Goal: Find specific page/section: Find specific page/section

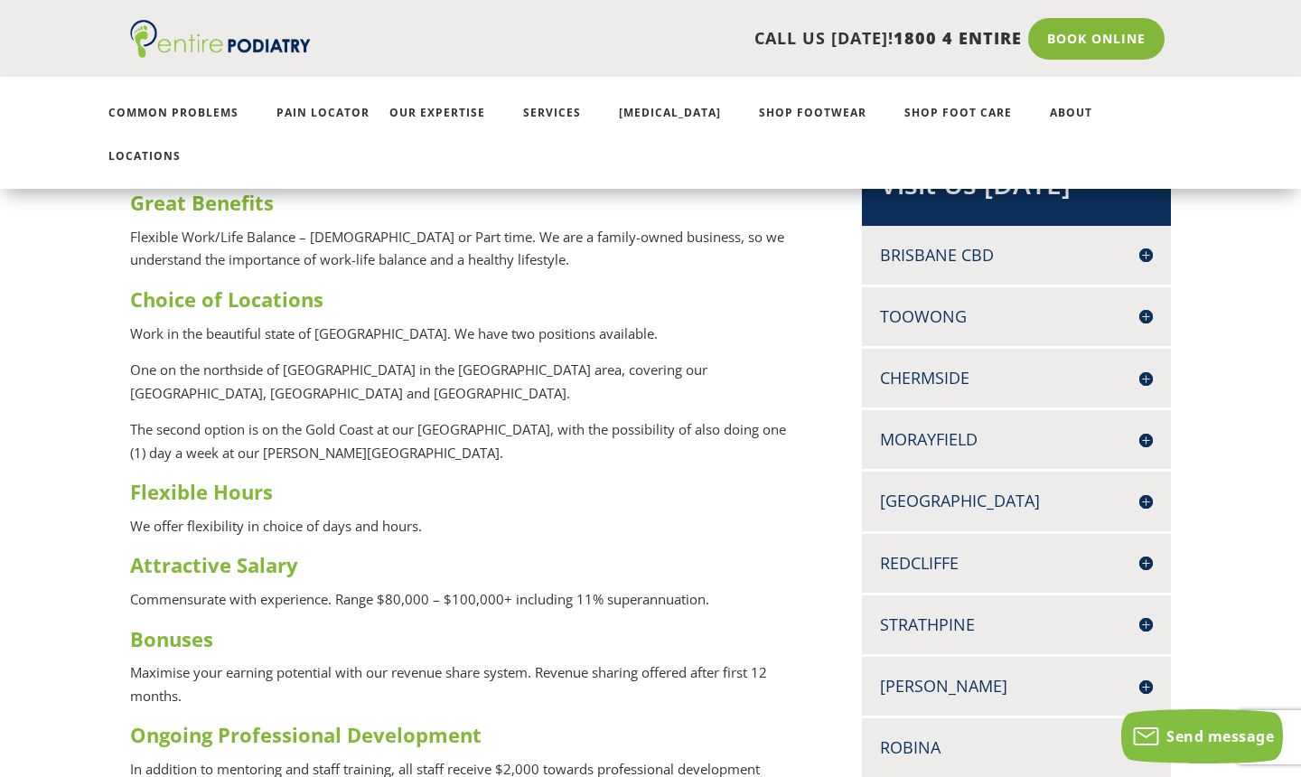
scroll to position [420, 0]
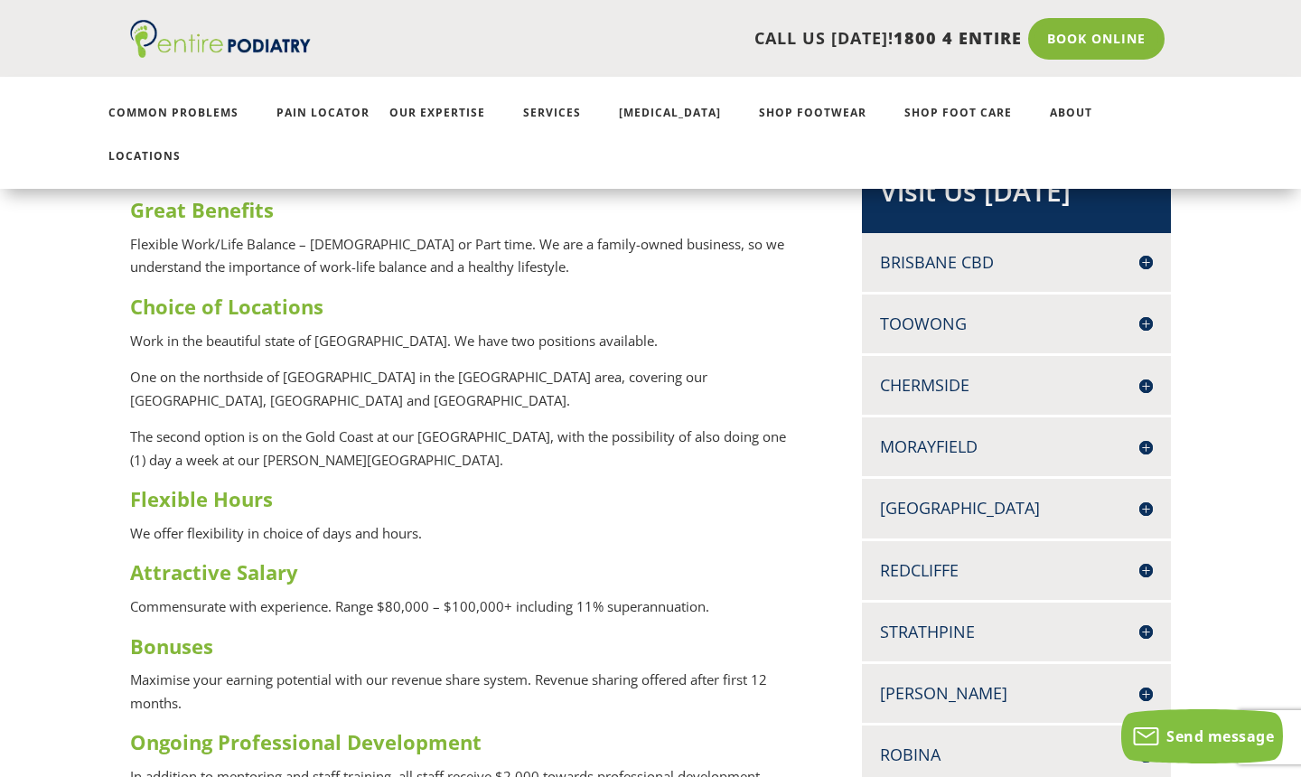
click at [830, 682] on h4 "[PERSON_NAME]" at bounding box center [1016, 693] width 273 height 23
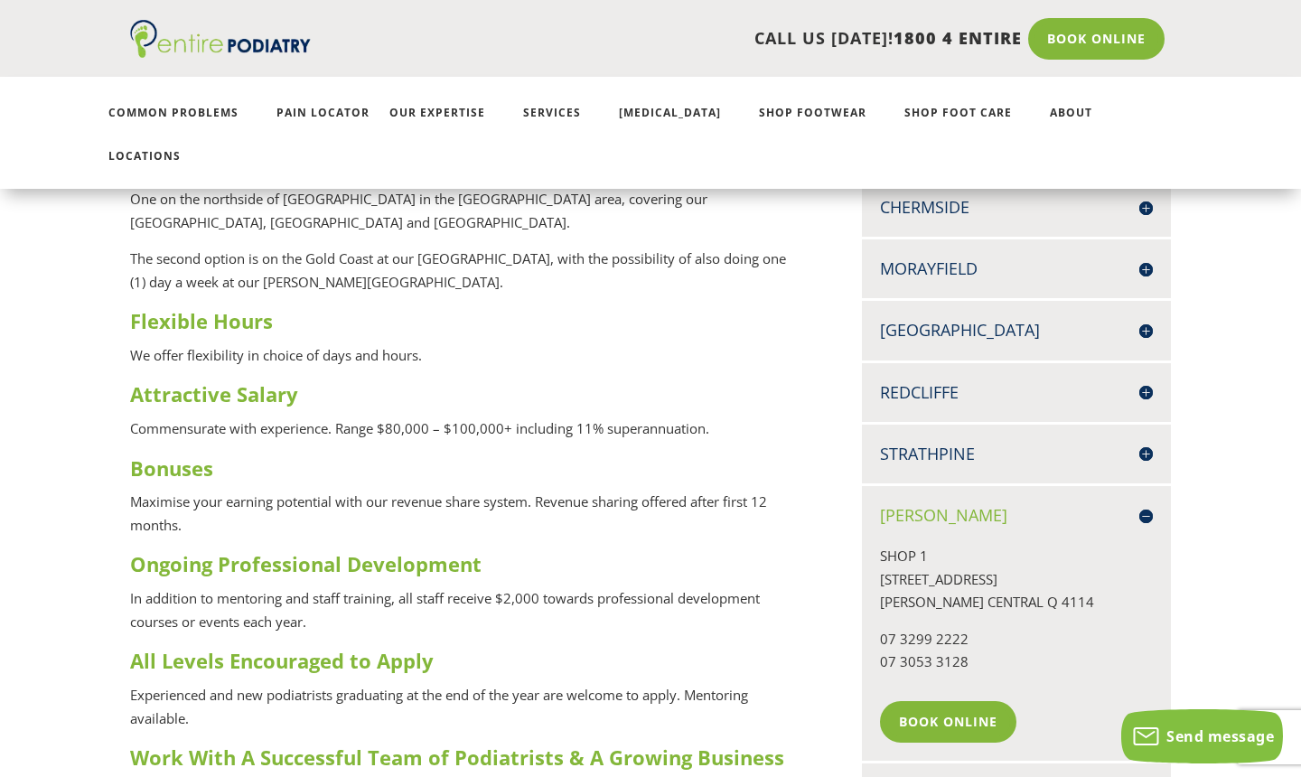
scroll to position [655, 0]
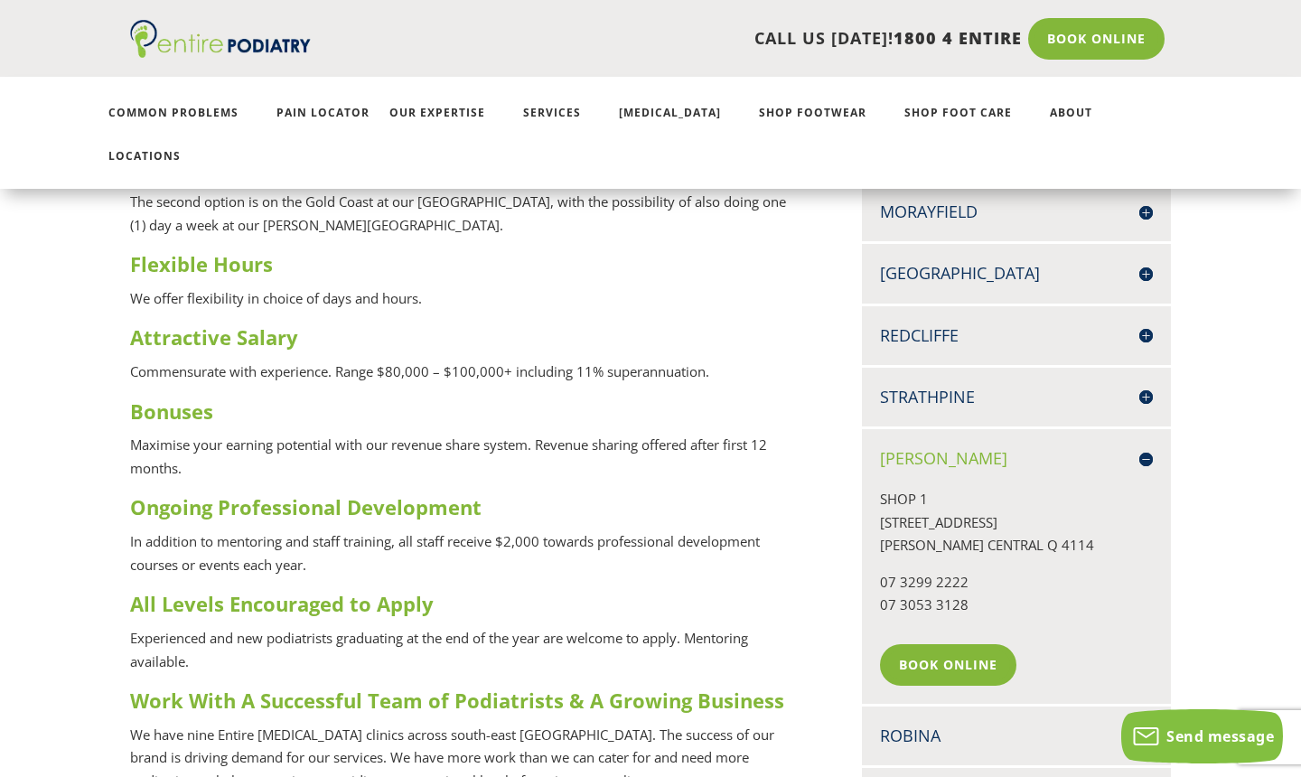
click at [830, 447] on h4 "[PERSON_NAME]" at bounding box center [1016, 458] width 273 height 23
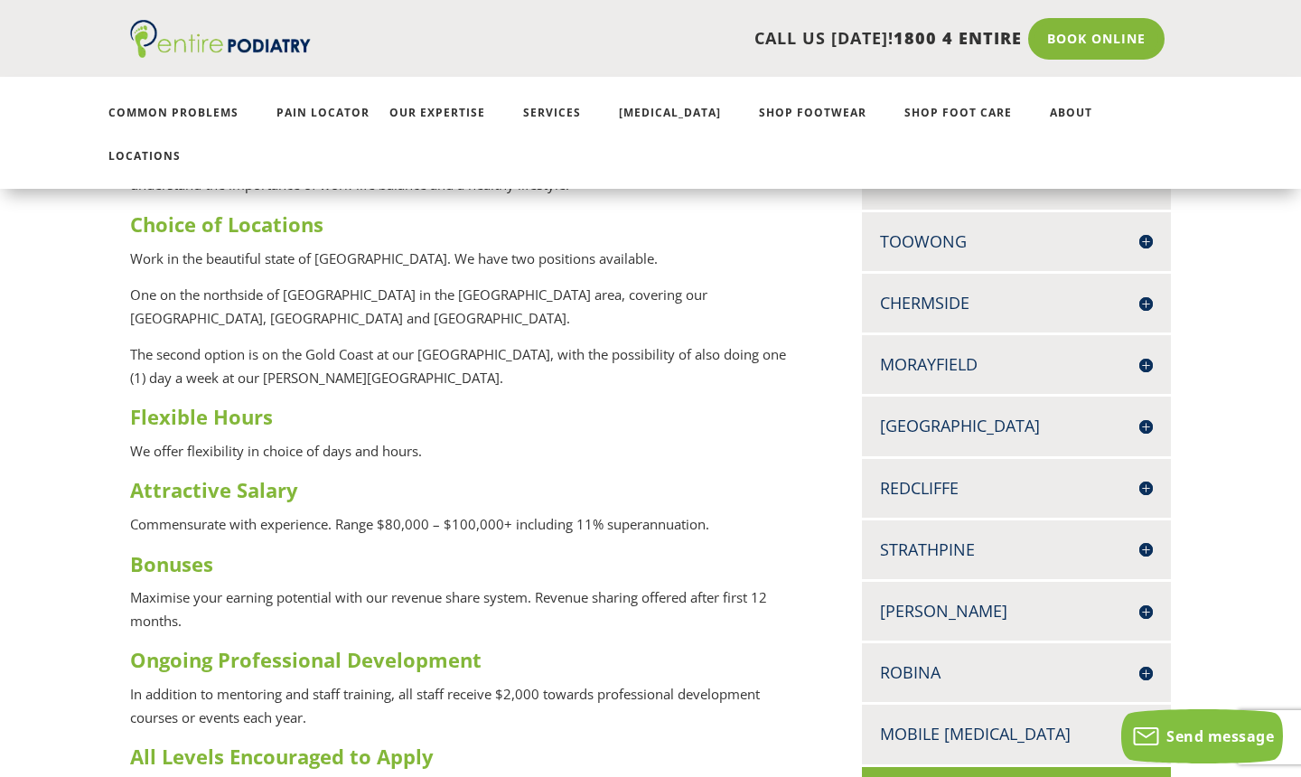
scroll to position [497, 0]
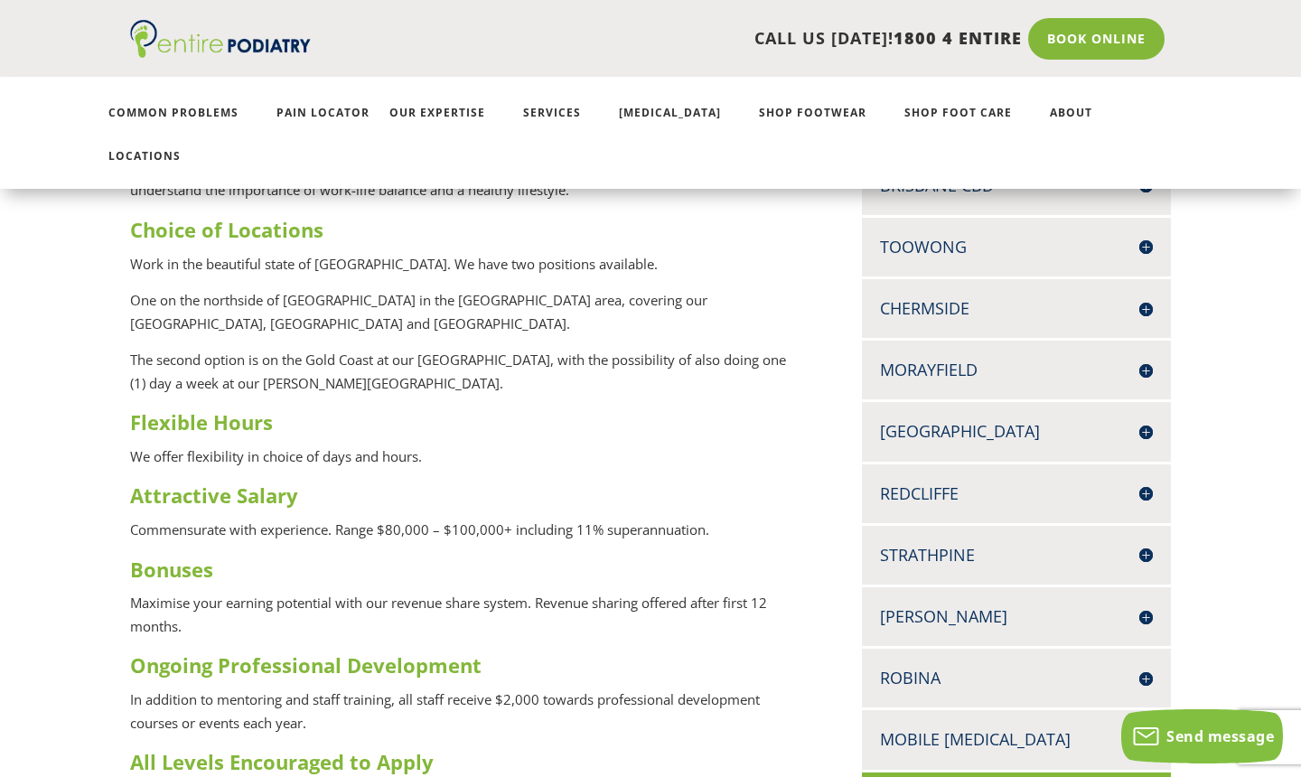
click at [830, 605] on h4 "[PERSON_NAME]" at bounding box center [1016, 616] width 273 height 23
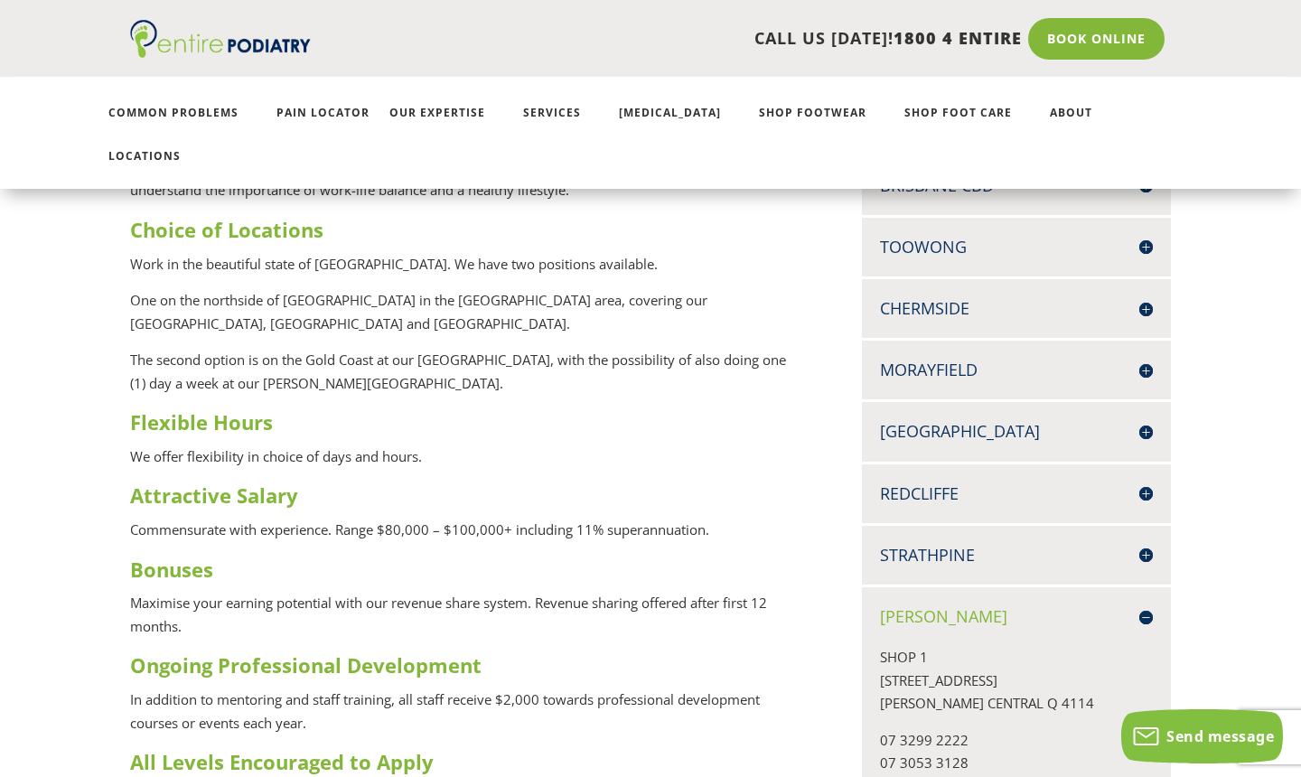
click at [830, 605] on h4 "[PERSON_NAME]" at bounding box center [1016, 616] width 273 height 23
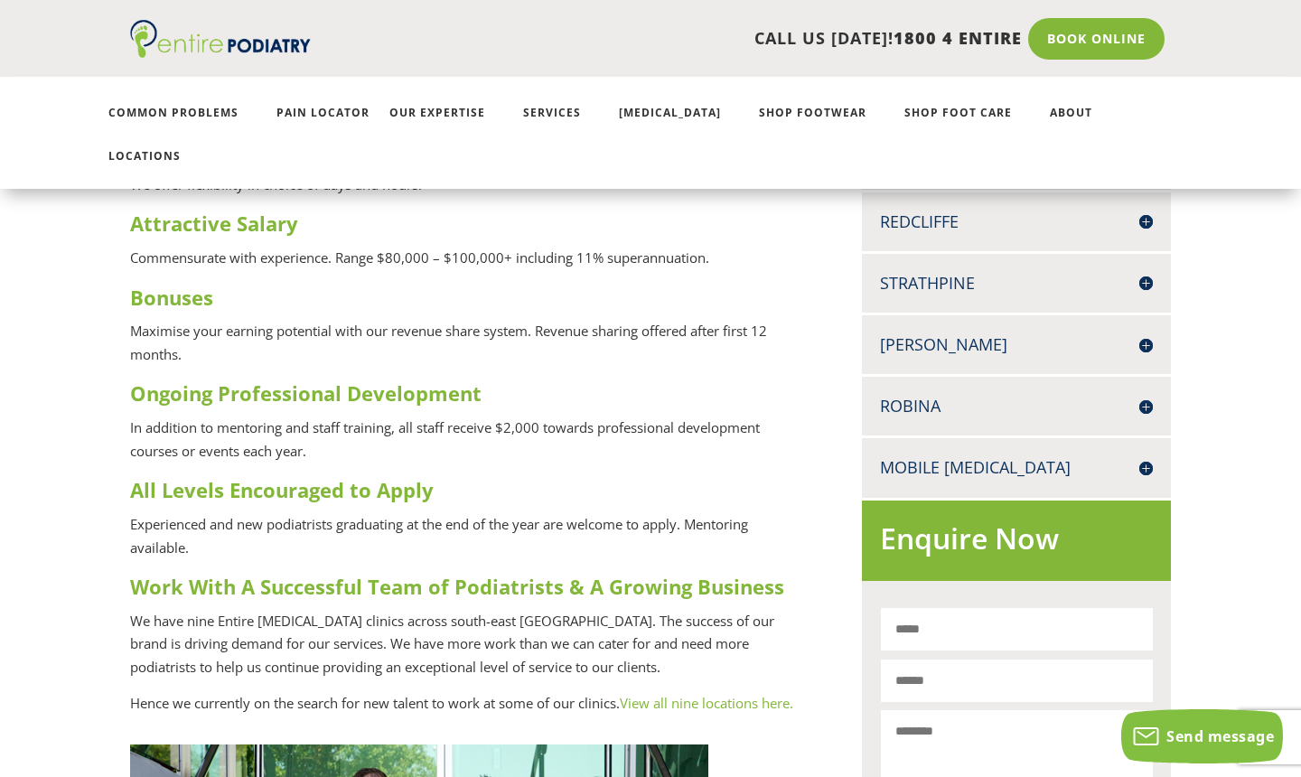
scroll to position [775, 0]
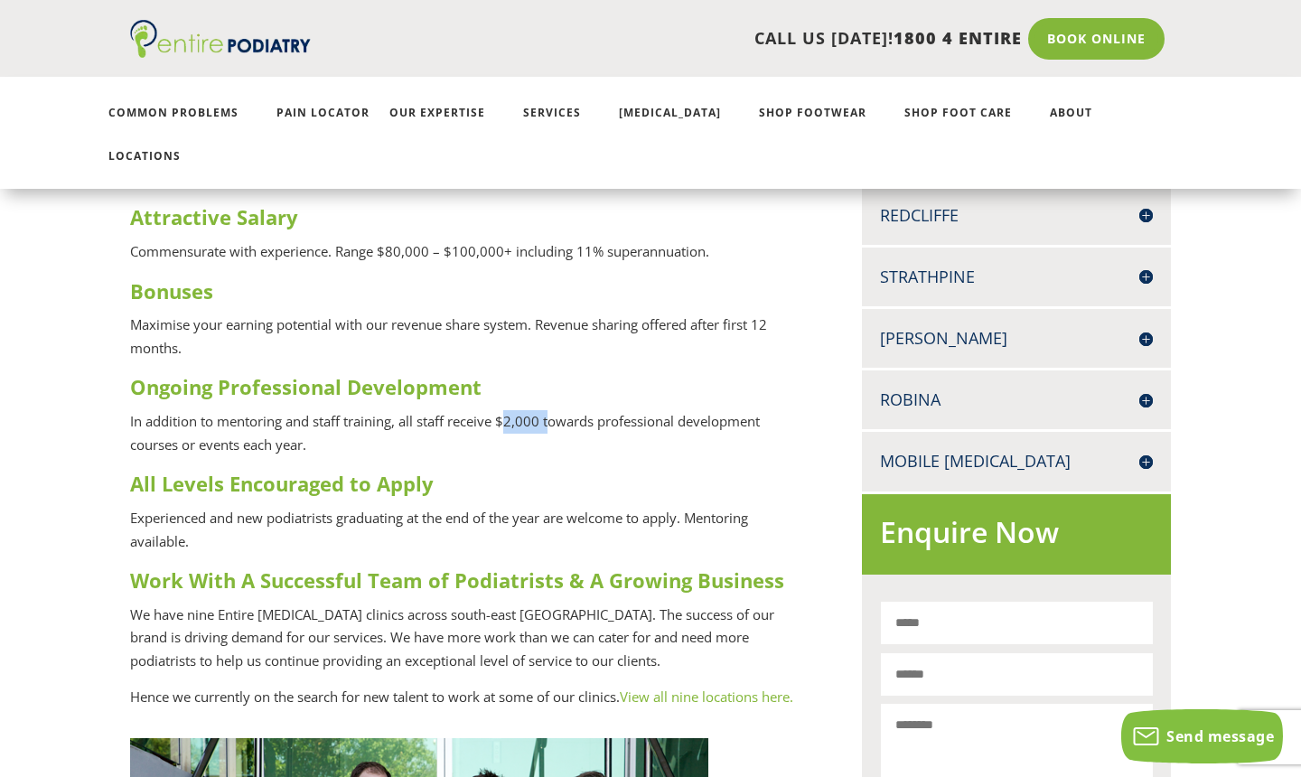
drag, startPoint x: 507, startPoint y: 379, endPoint x: 549, endPoint y: 379, distance: 42.5
click at [549, 410] on p "In addition to mentoring and staff training, all staff receive $2,000 towards p…" at bounding box center [467, 440] width 675 height 60
click at [555, 410] on p "In addition to mentoring and staff training, all staff receive $2,000 towards p…" at bounding box center [467, 440] width 675 height 60
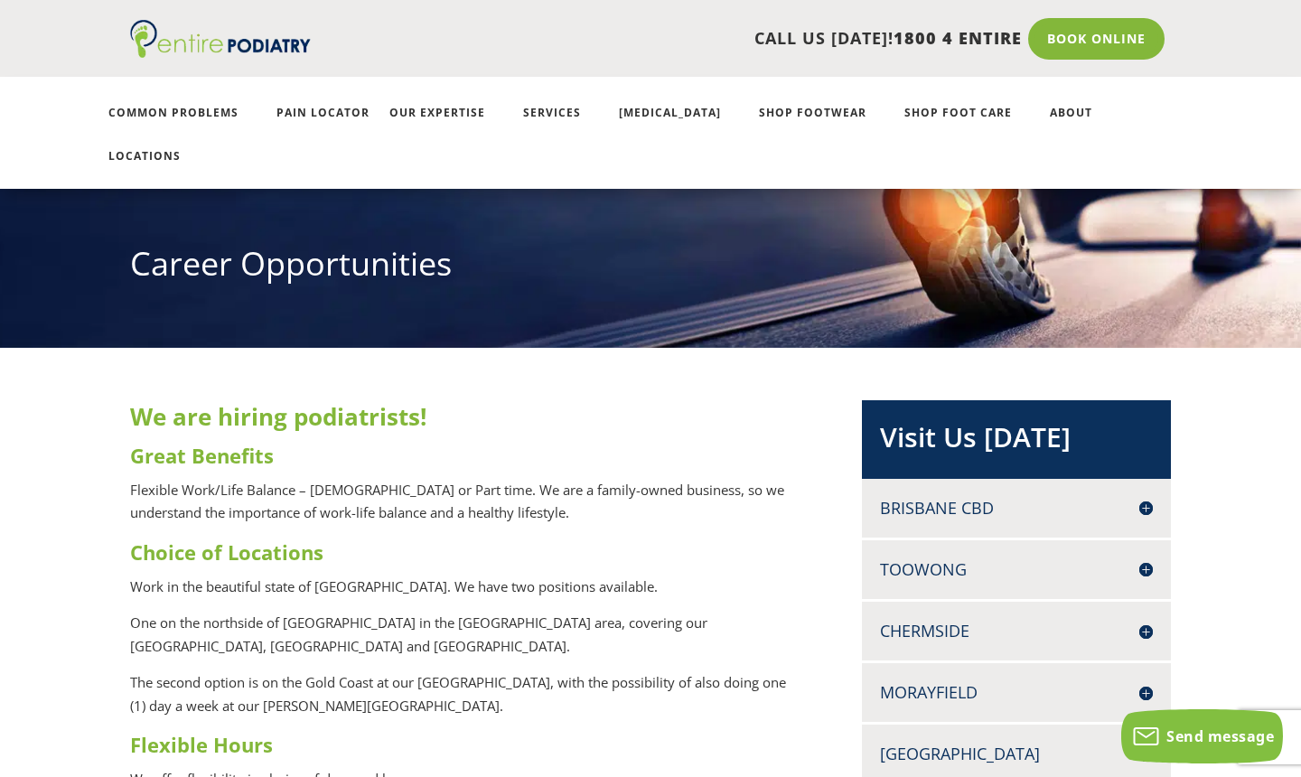
scroll to position [387, 0]
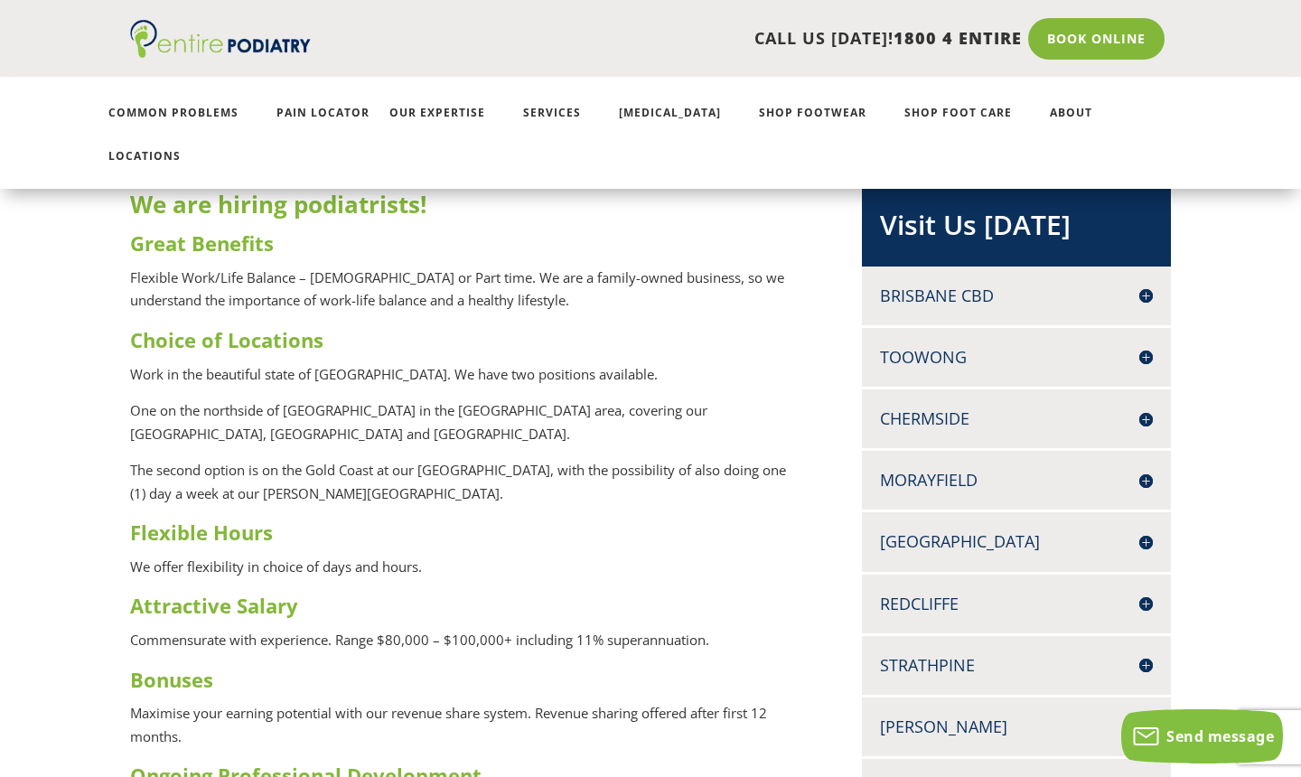
click at [830, 686] on h4 "[PERSON_NAME]" at bounding box center [1016, 727] width 273 height 23
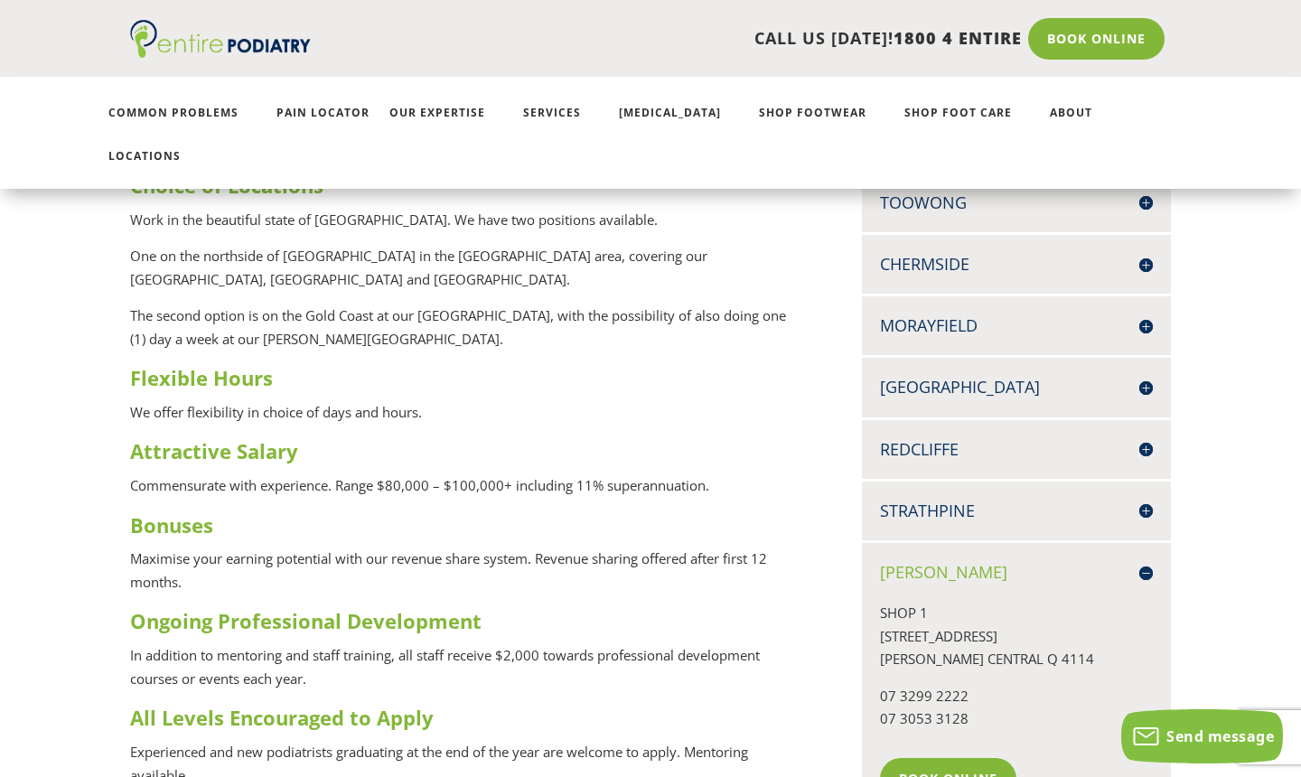
scroll to position [560, 0]
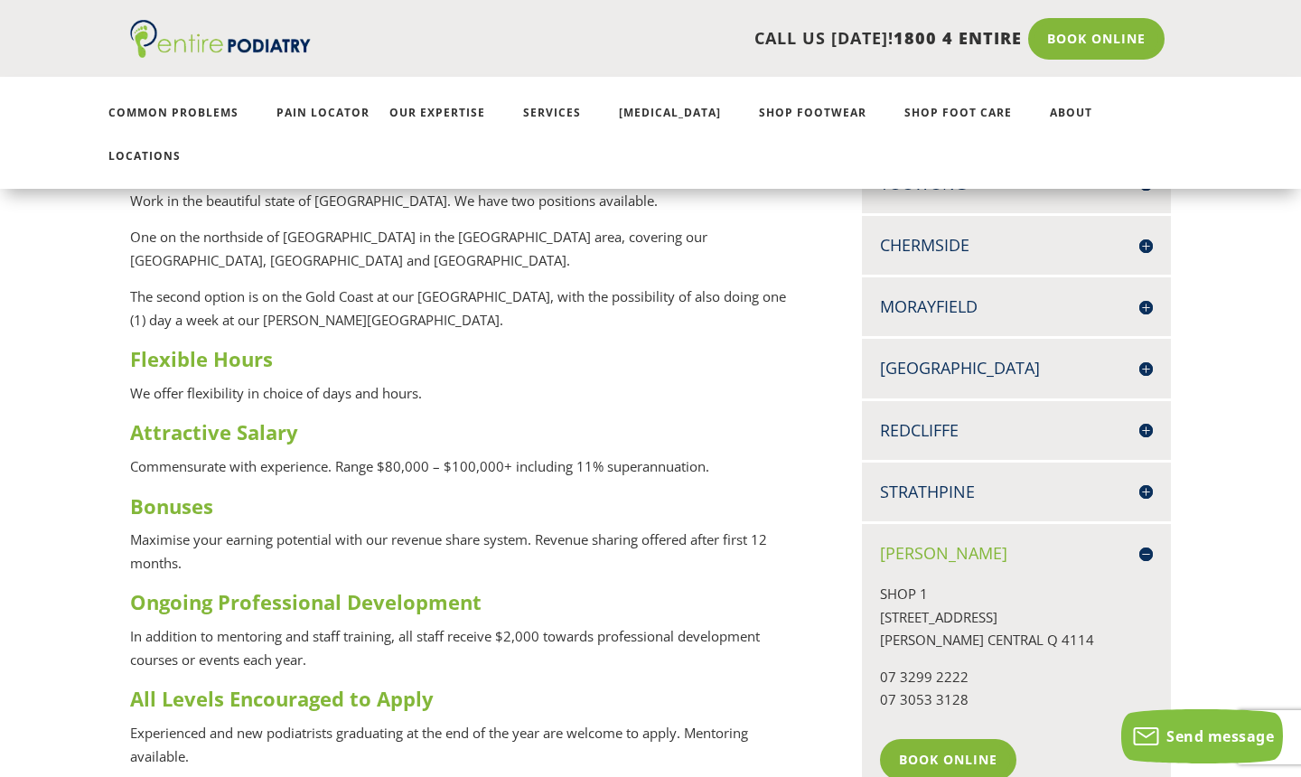
click at [830, 542] on h4 "[PERSON_NAME]" at bounding box center [1016, 553] width 273 height 23
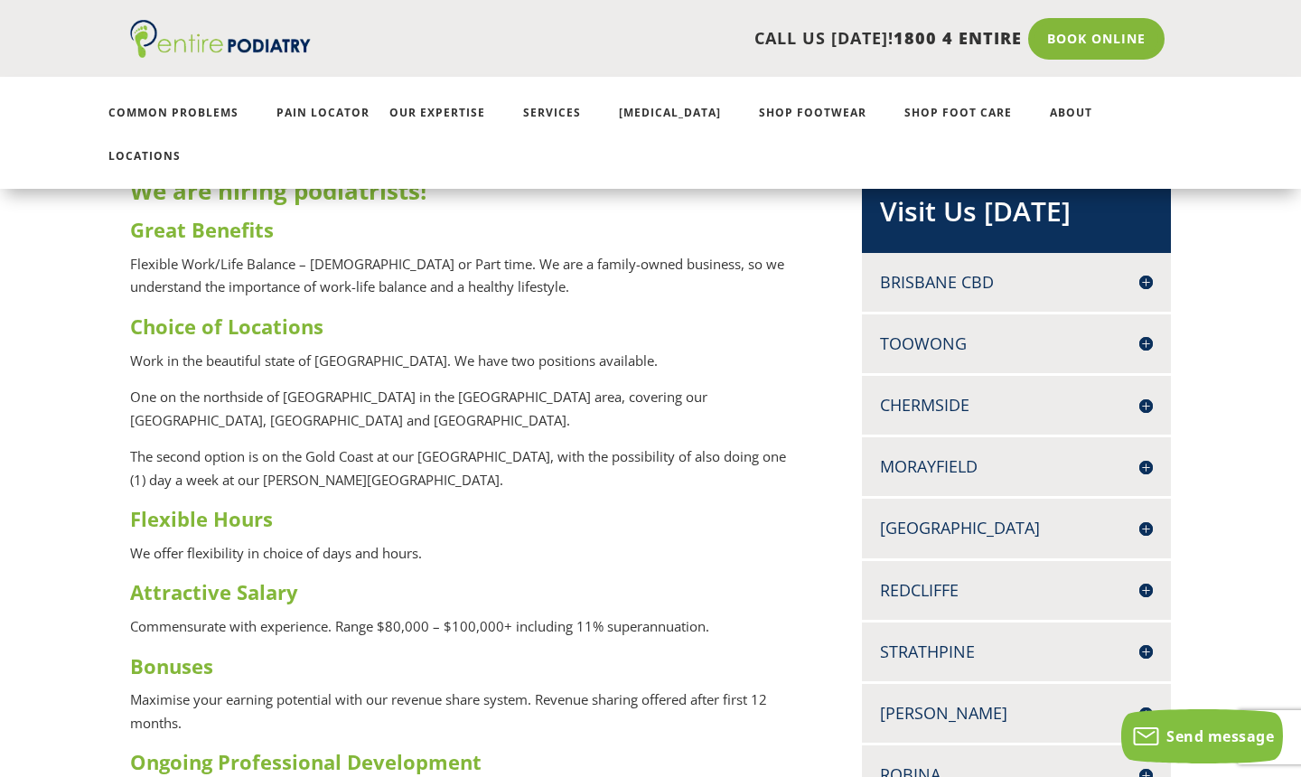
scroll to position [365, 0]
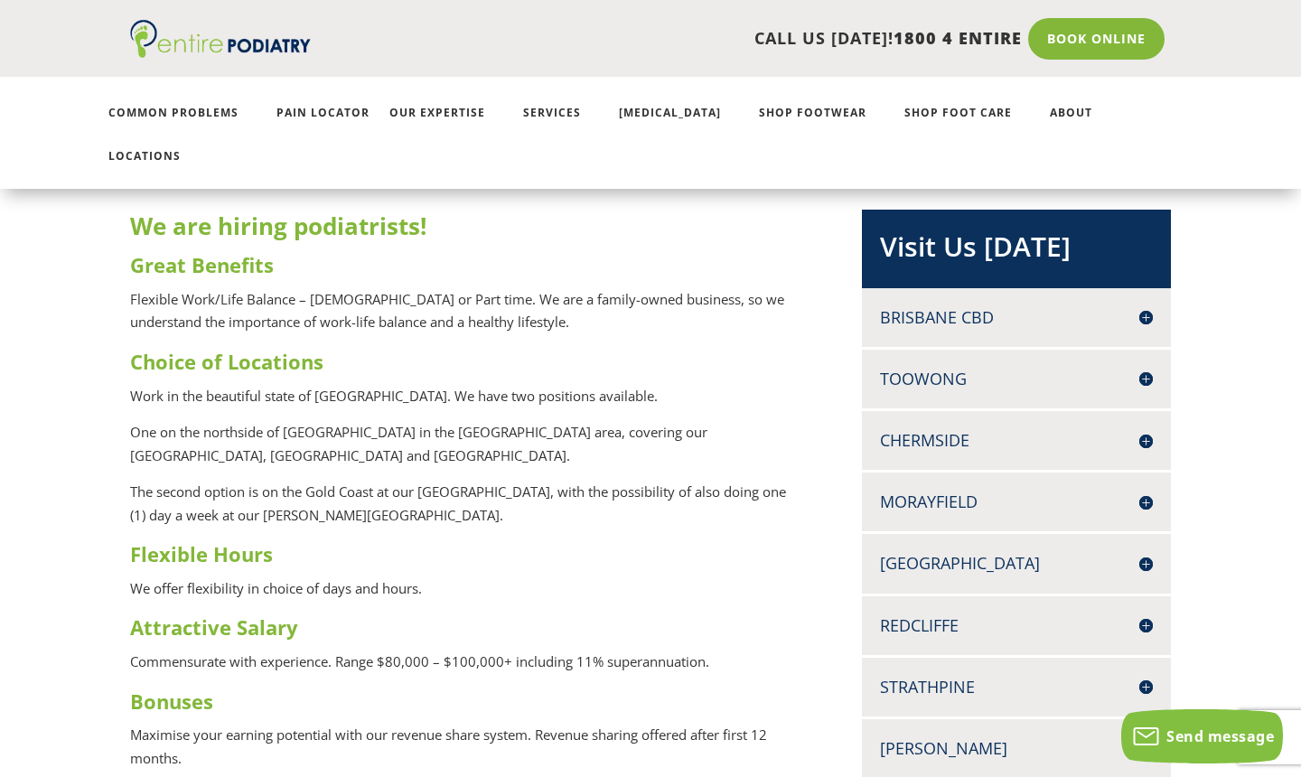
click at [830, 306] on h4 "Brisbane CBD" at bounding box center [1016, 317] width 273 height 23
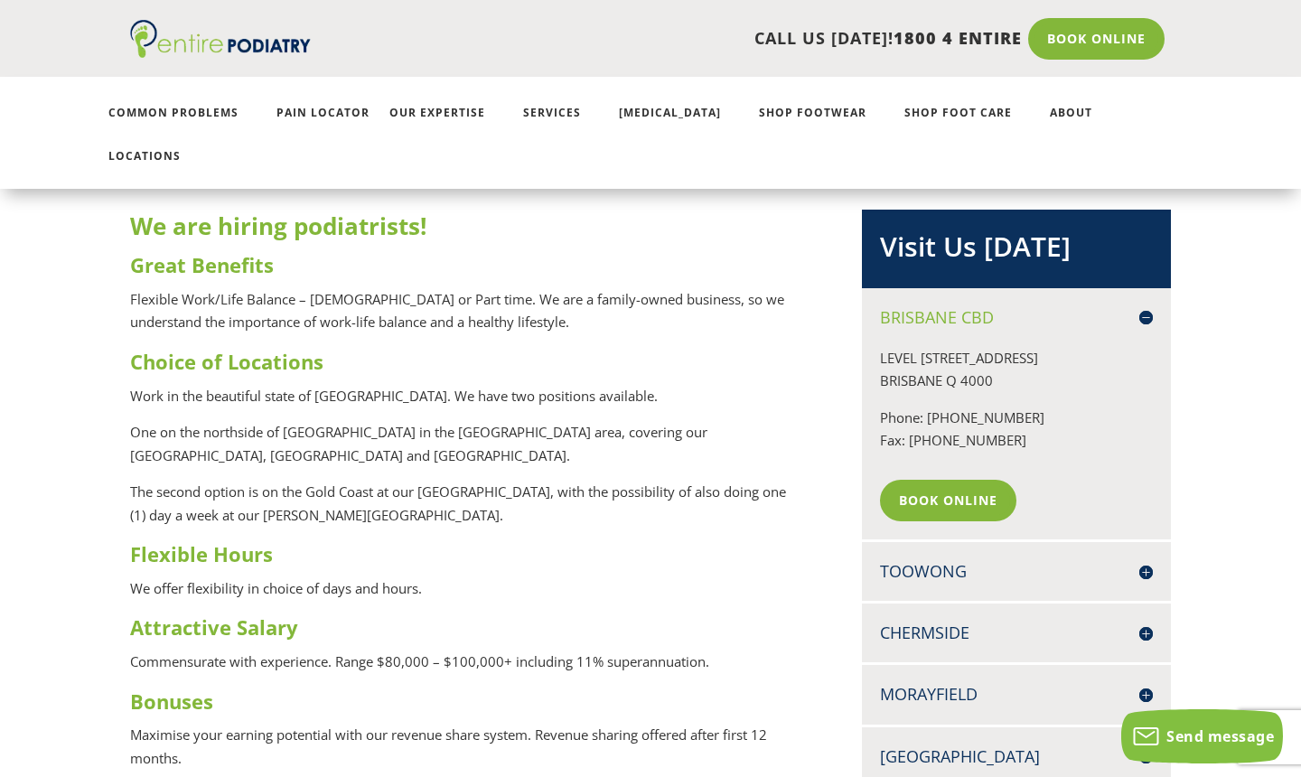
click at [830, 306] on h4 "Brisbane CBD" at bounding box center [1016, 317] width 273 height 23
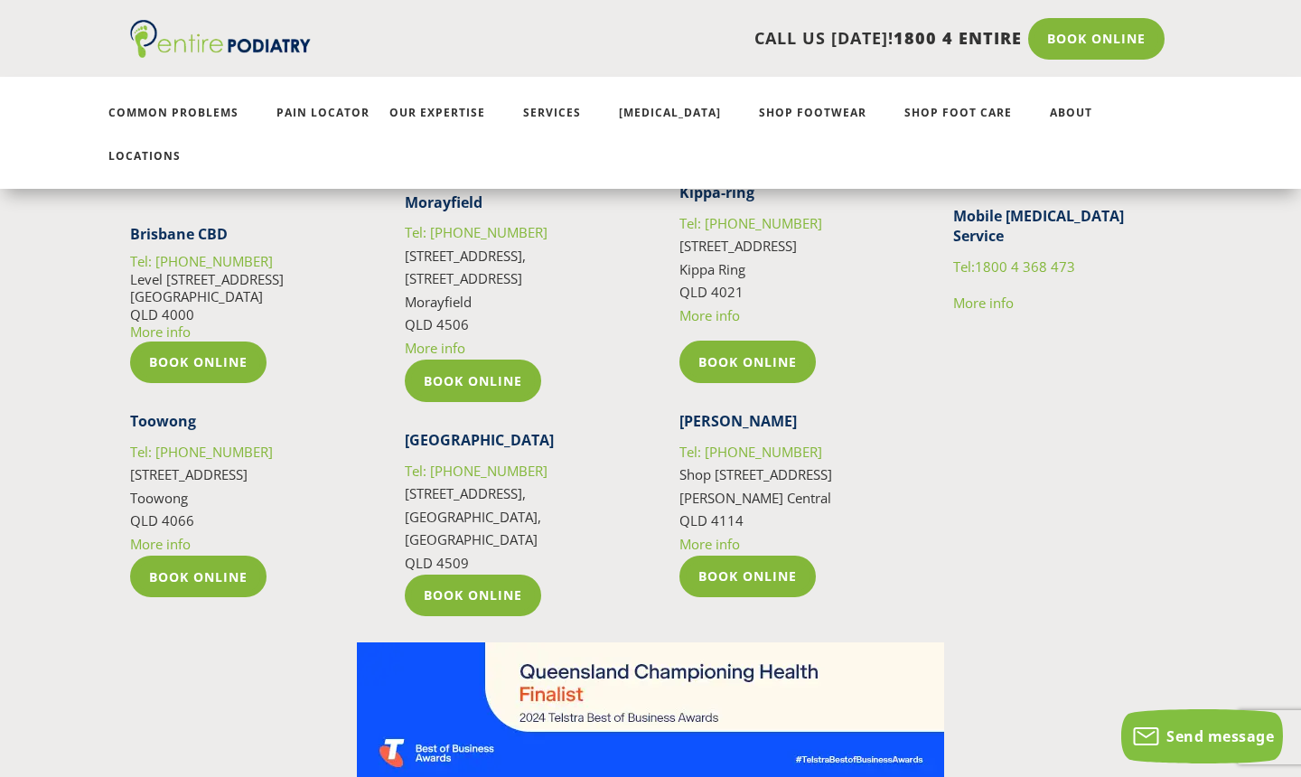
scroll to position [4744, 0]
